Goal: Find specific page/section

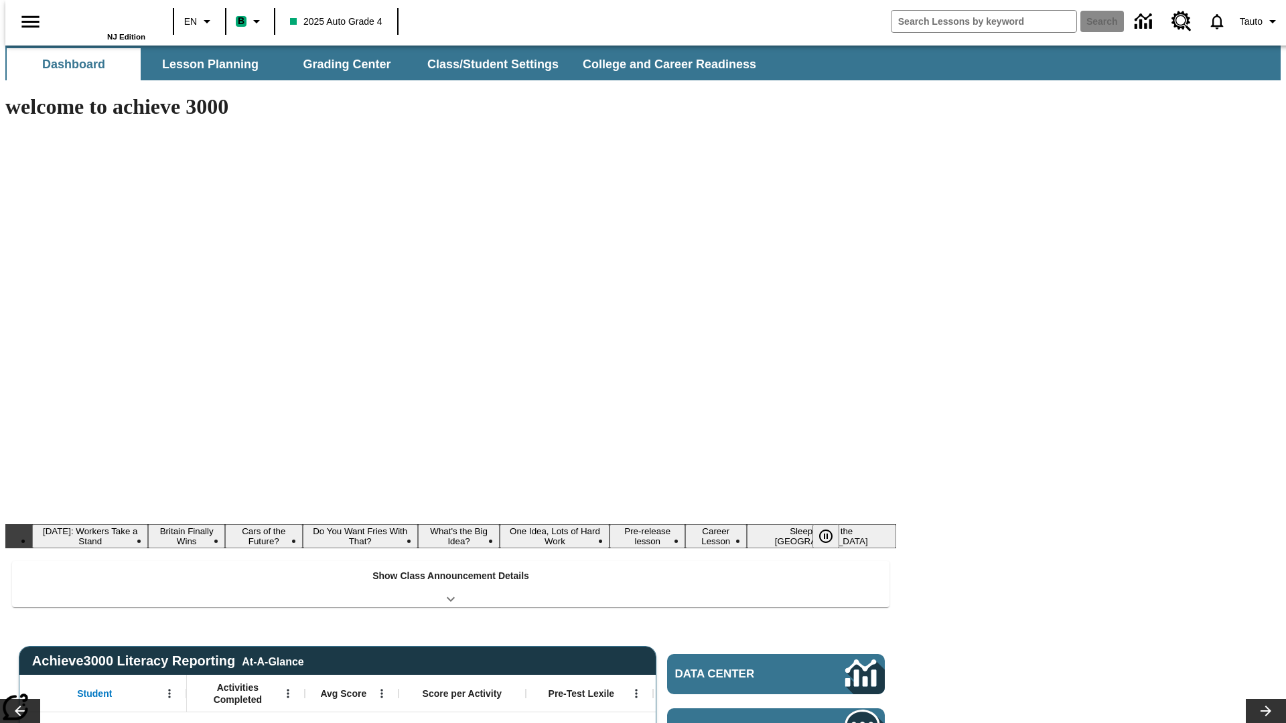
type input "-1"
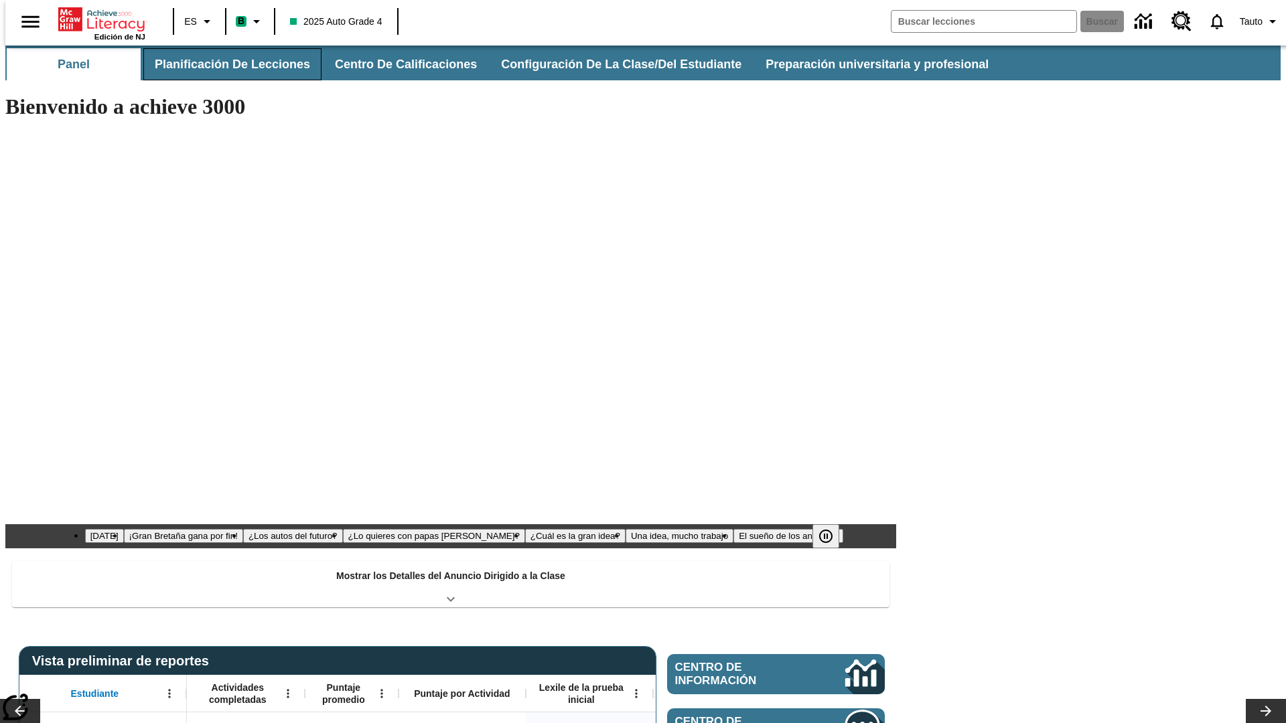
click at [224, 64] on button "Planificación de lecciones" at bounding box center [232, 64] width 178 height 32
